Goal: Find contact information: Find contact information

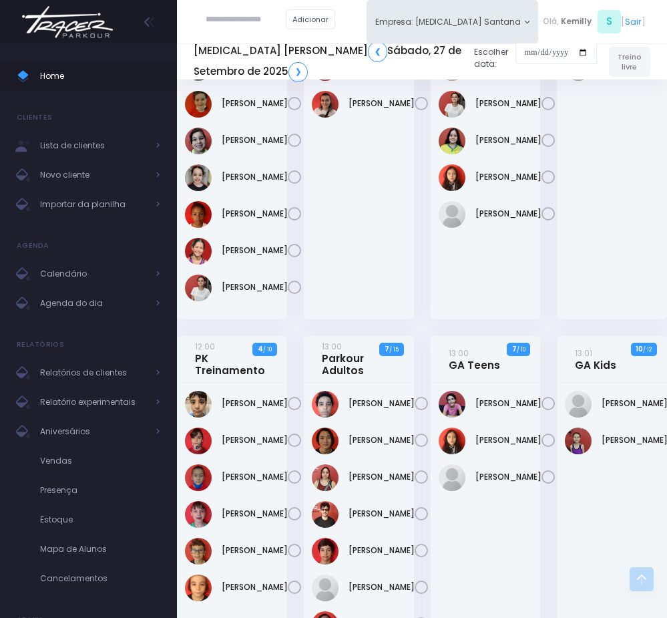
scroll to position [1014, 0]
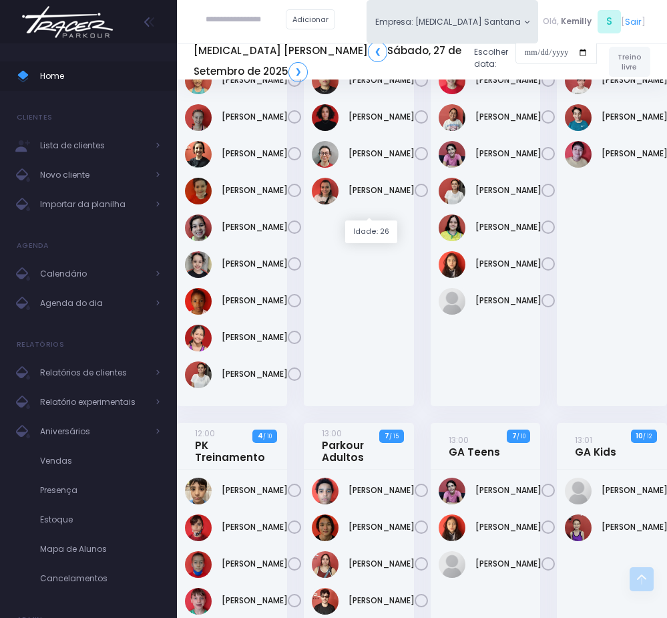
click at [361, 49] on link "Amanda Henrique" at bounding box center [382, 43] width 66 height 12
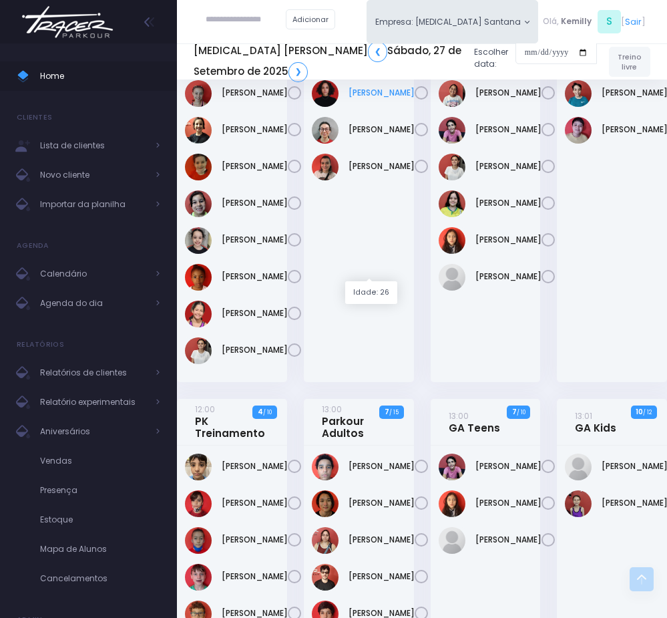
click at [365, 99] on link "Lays Pacheco" at bounding box center [382, 93] width 66 height 12
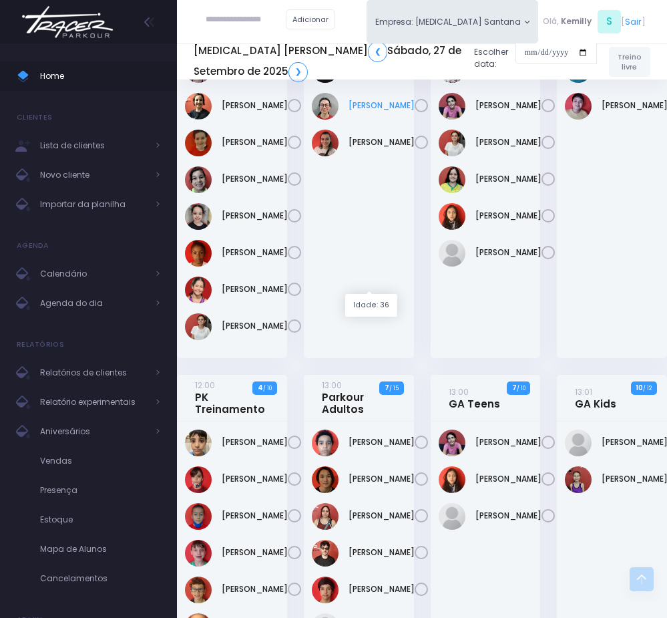
click at [383, 112] on link "Ligia Trombetta" at bounding box center [382, 106] width 66 height 12
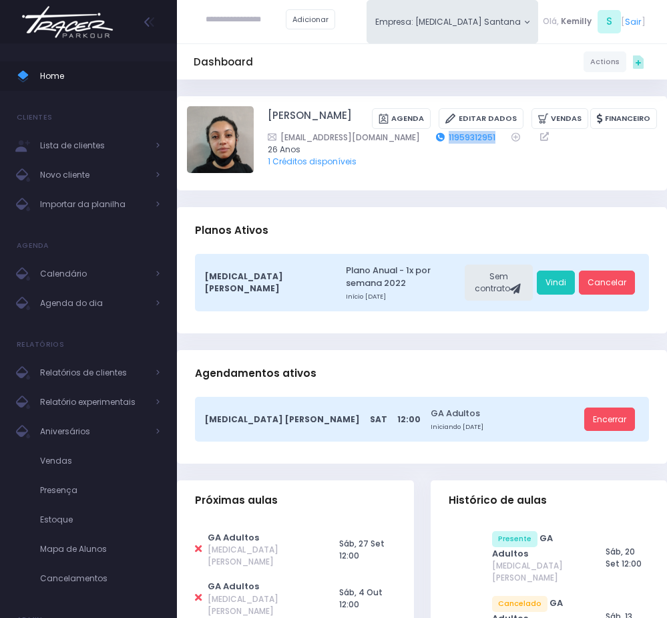
drag, startPoint x: 502, startPoint y: 140, endPoint x: 446, endPoint y: 132, distance: 56.7
click at [446, 132] on div "aamandahenrique2@hotmail.com 11959312951" at bounding box center [454, 137] width 373 height 13
copy link "11959312951"
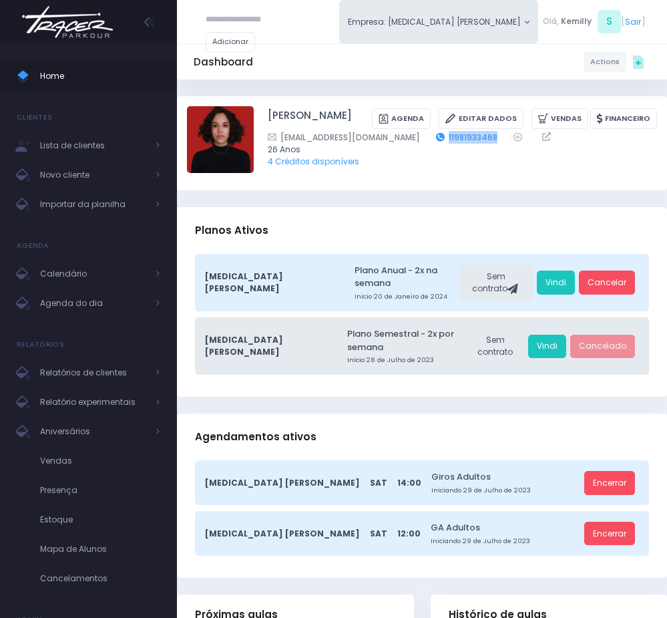
drag, startPoint x: 459, startPoint y: 136, endPoint x: 399, endPoint y: 139, distance: 60.2
click at [399, 139] on div "lay.danca@gmail.com 11981933468" at bounding box center [454, 137] width 373 height 13
copy div "11981933468"
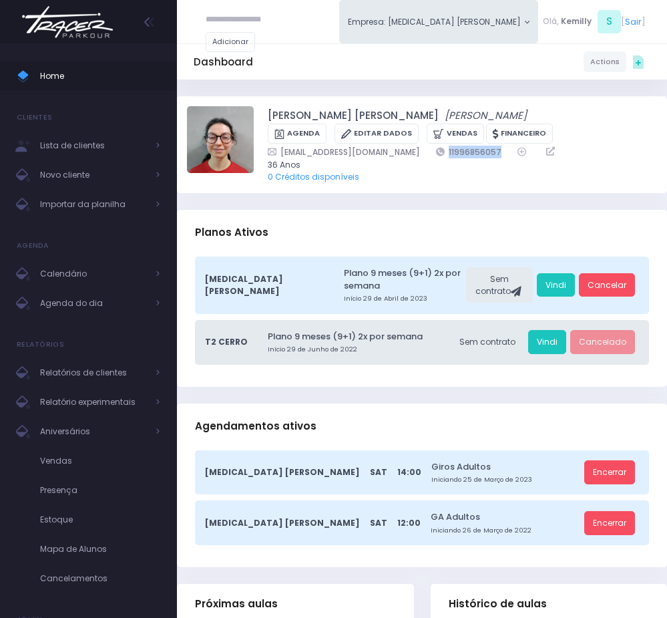
drag, startPoint x: 449, startPoint y: 152, endPoint x: 375, endPoint y: 152, distance: 74.2
click at [375, 152] on div "ligtlima@gmail.com 11996856057" at bounding box center [454, 152] width 373 height 13
copy link "11996856057"
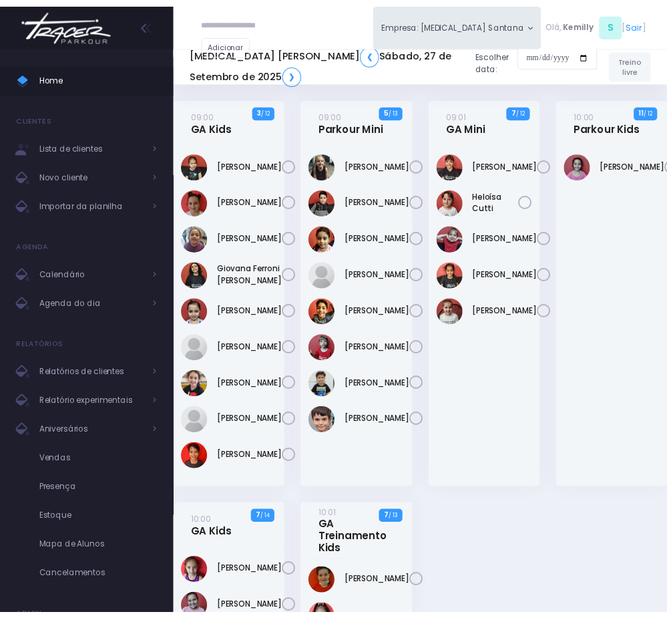
scroll to position [1062, 0]
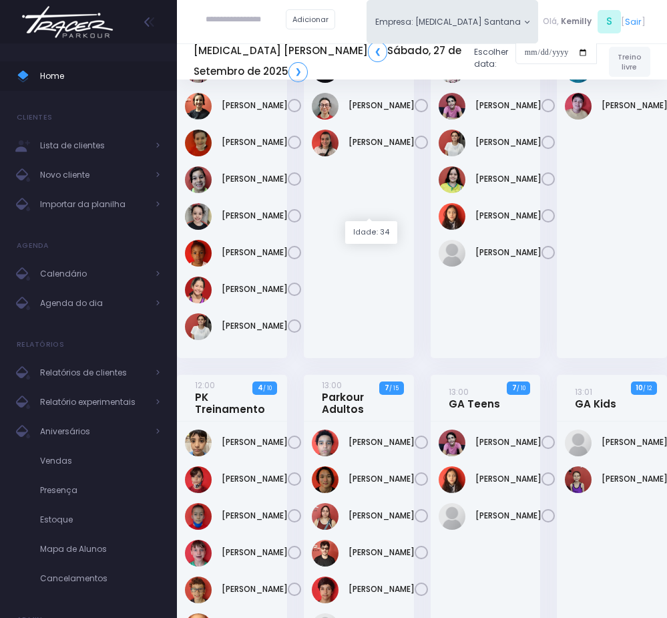
click at [351, 38] on link "Camila De Sousa Alves" at bounding box center [382, 32] width 66 height 12
click at [253, 332] on link "Maria Eduarda Wallace De Souza" at bounding box center [255, 326] width 66 height 12
click at [497, 259] on link "Sophia Quental" at bounding box center [509, 253] width 66 height 12
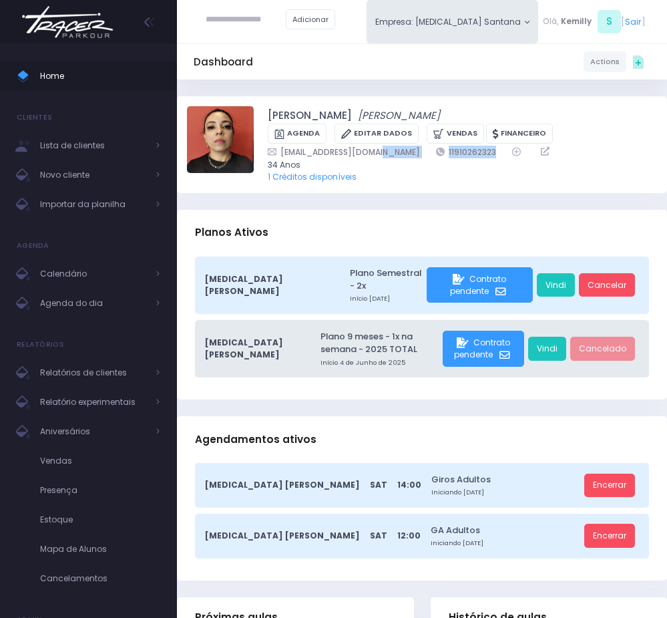
drag, startPoint x: 386, startPoint y: 149, endPoint x: 467, endPoint y: 149, distance: 81.5
click at [467, 149] on div "[EMAIL_ADDRESS][DOMAIN_NAME] 11910262323" at bounding box center [454, 152] width 373 height 13
copy div "11910262323"
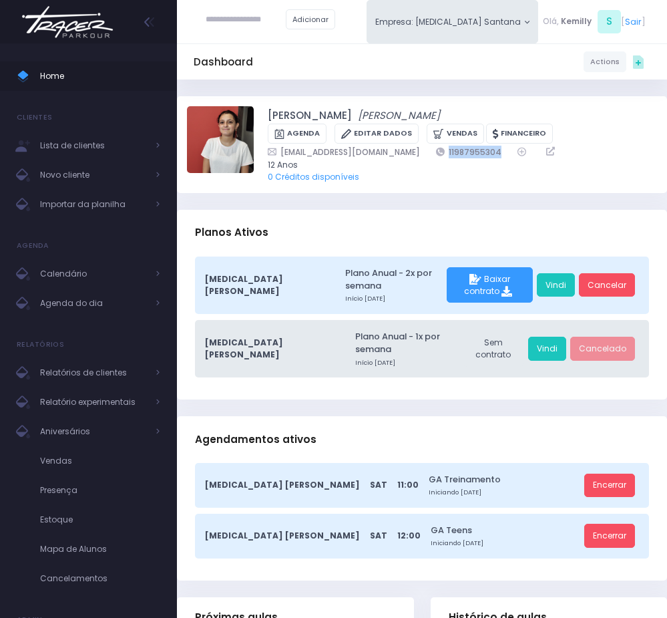
copy link "11987955304"
drag, startPoint x: 377, startPoint y: 145, endPoint x: 451, endPoint y: 149, distance: 73.6
click at [451, 149] on div "Nicollyw@gmail.com 11987955304" at bounding box center [454, 152] width 373 height 13
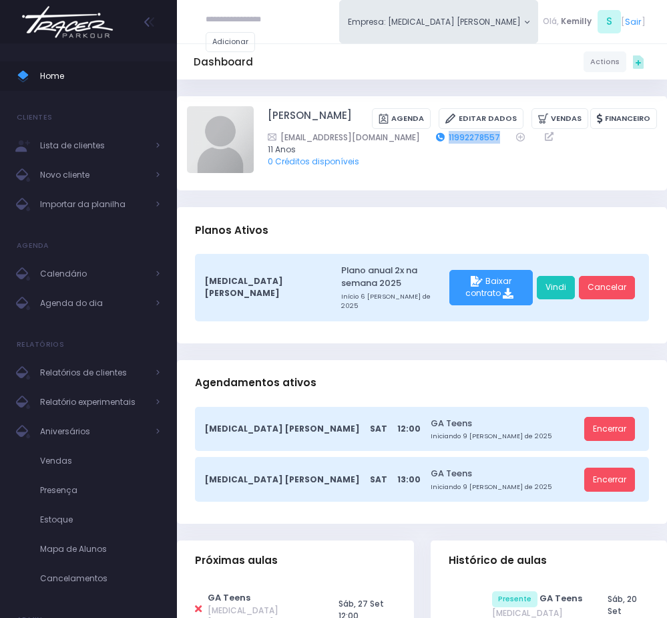
drag, startPoint x: 445, startPoint y: 156, endPoint x: 383, endPoint y: 150, distance: 62.4
click at [383, 144] on div "[EMAIL_ADDRESS][DOMAIN_NAME] 11992278557" at bounding box center [454, 137] width 373 height 13
copy link "11992278557"
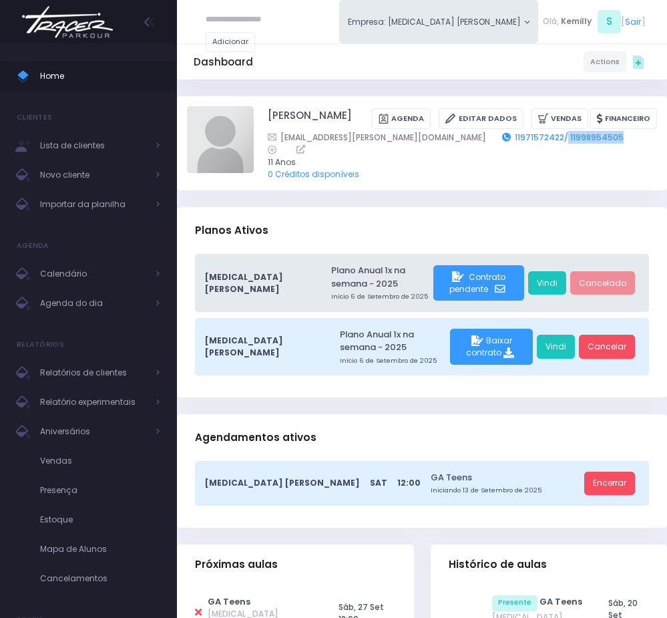
drag, startPoint x: 526, startPoint y: 154, endPoint x: 477, endPoint y: 154, distance: 48.8
click at [477, 154] on div "carina.pereira@hotmail.com 11971572422/ 11998954505" at bounding box center [454, 144] width 373 height 26
copy div "11998954505"
drag, startPoint x: 430, startPoint y: 150, endPoint x: 472, endPoint y: 152, distance: 42.1
click at [472, 152] on div "carina.pereira@hotmail.com 11971572422/ 11998954505" at bounding box center [454, 144] width 373 height 26
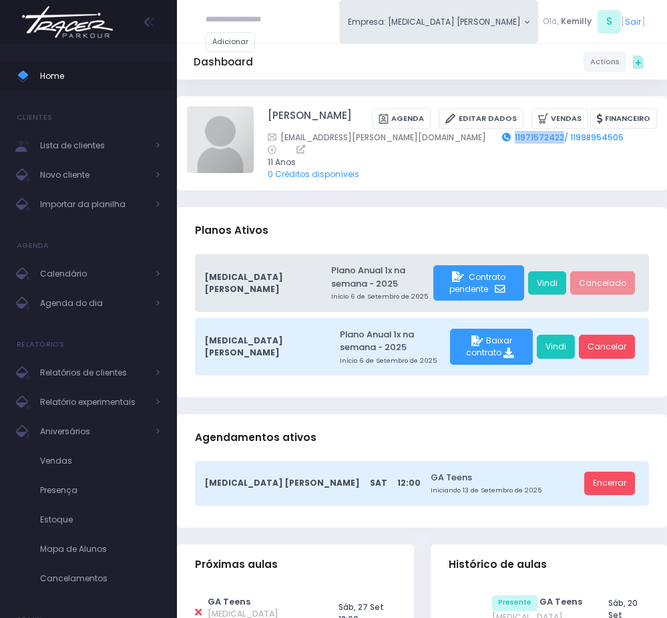
copy link "11971572422"
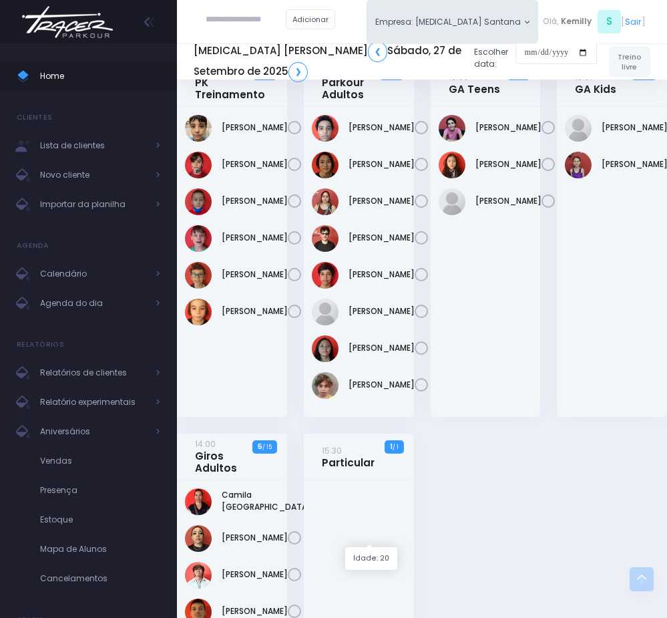
scroll to position [1463, 0]
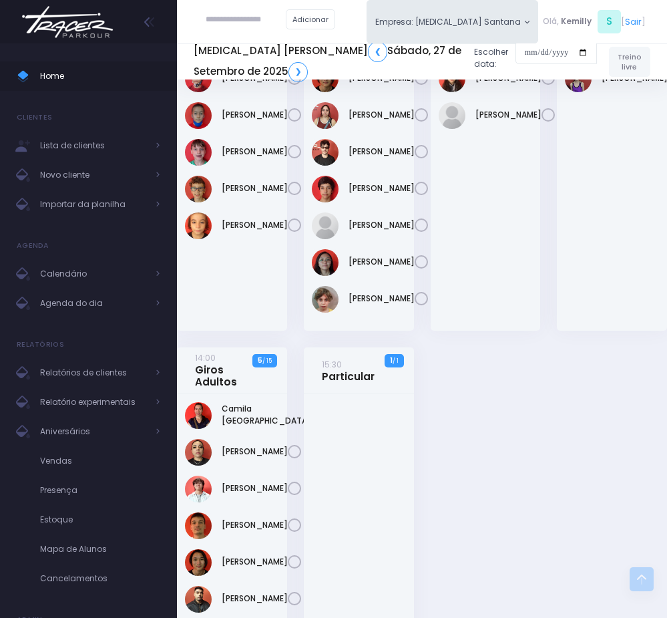
click at [496, 347] on div at bounding box center [496, 348] width 7 height 3
click at [496, 121] on link "Sophia Quental" at bounding box center [509, 115] width 66 height 12
click at [621, 47] on link "Beatriz Primo" at bounding box center [635, 41] width 66 height 12
click at [619, 84] on link "Íris Possam" at bounding box center [635, 78] width 66 height 12
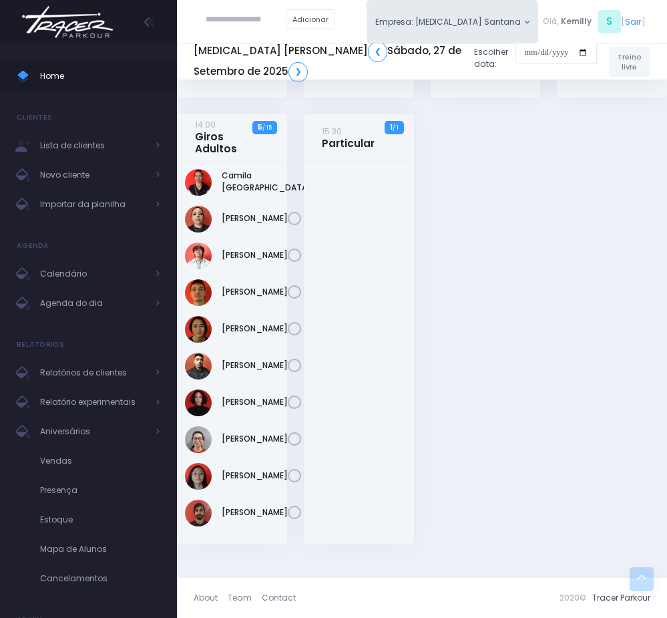
scroll to position [1939, 0]
click at [95, 315] on link "Agenda do dia" at bounding box center [88, 303] width 177 height 29
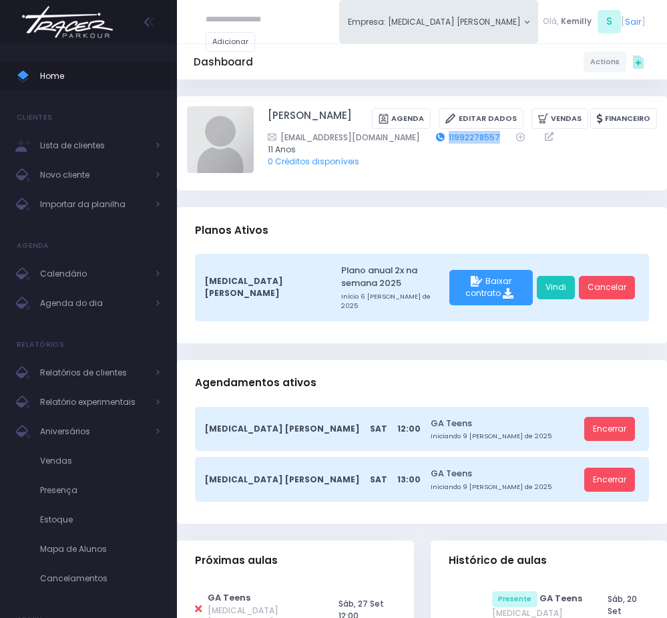
drag, startPoint x: 448, startPoint y: 151, endPoint x: 381, endPoint y: 147, distance: 66.9
click at [381, 144] on div "[EMAIL_ADDRESS][DOMAIN_NAME] 11992278557" at bounding box center [454, 137] width 373 height 13
copy div "11992278557"
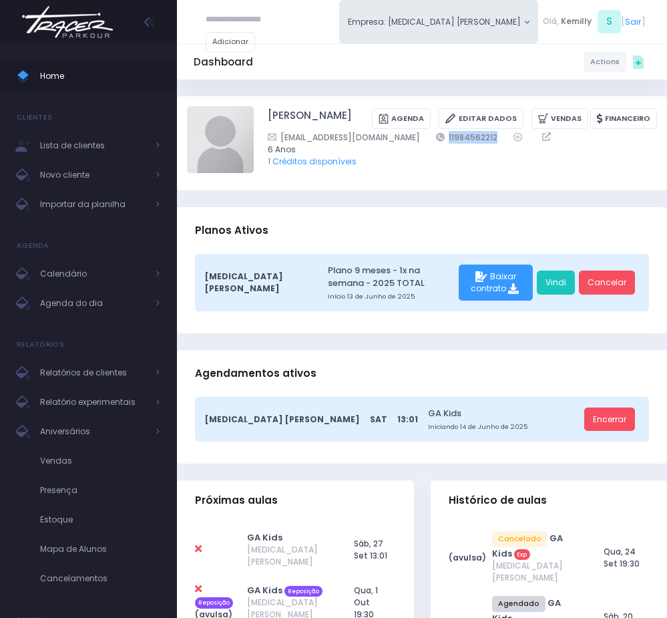
drag, startPoint x: 474, startPoint y: 132, endPoint x: 408, endPoint y: 129, distance: 66.2
click at [408, 129] on div "Beatriz Primo Sanci Agenda Editar Dados Vendas Financeiro psanci@bomplano.com.b…" at bounding box center [463, 143] width 390 height 74
copy div "11984562212"
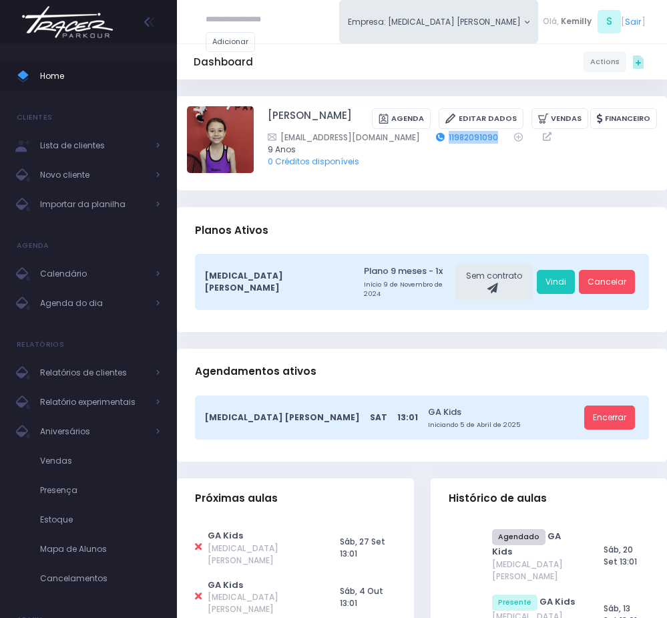
drag, startPoint x: 483, startPoint y: 157, endPoint x: 426, endPoint y: 157, distance: 57.5
click at [426, 144] on div "[EMAIL_ADDRESS][DOMAIN_NAME] 11982091090" at bounding box center [454, 137] width 373 height 13
copy link "11982091090"
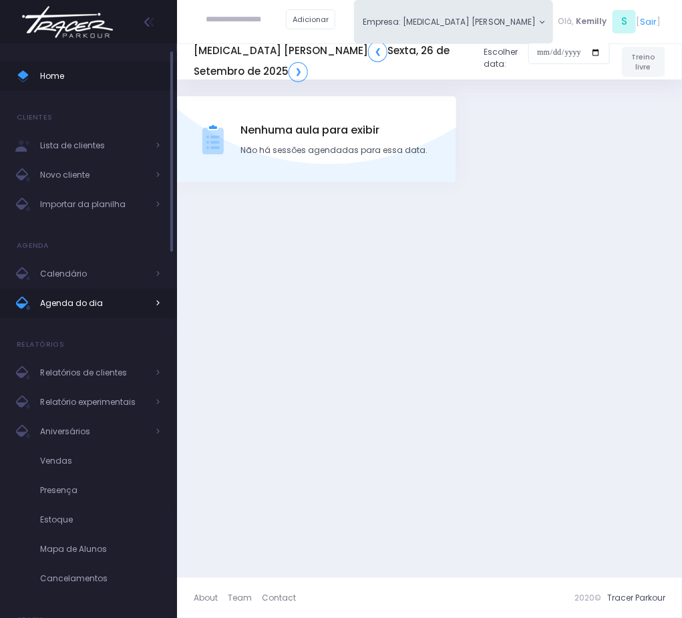
click at [86, 307] on span "Agenda do dia" at bounding box center [93, 303] width 107 height 17
